Goal: Unclear

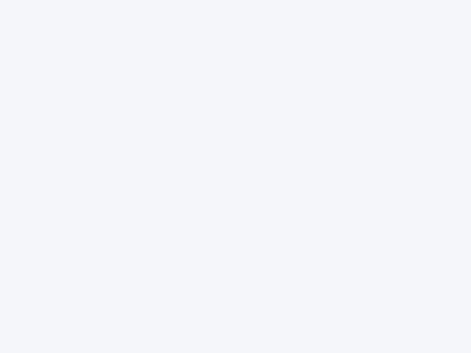
click at [235, 177] on div at bounding box center [235, 176] width 471 height 353
